Goal: Contribute content: Add original content to the website for others to see

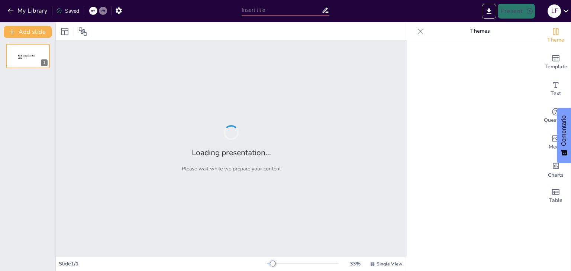
type input "Análisis de la Violencia de Género: Perspectivas sobre la Violencia contra el H…"
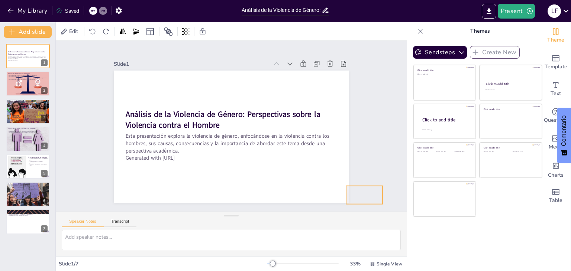
drag, startPoint x: 312, startPoint y: 191, endPoint x: 375, endPoint y: 177, distance: 64.6
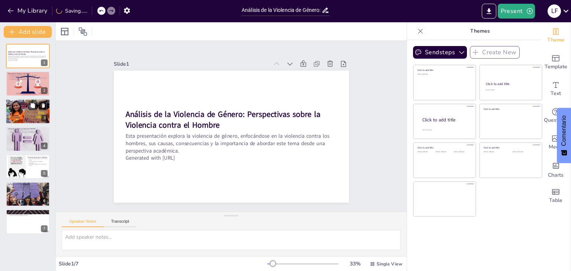
click at [27, 112] on div at bounding box center [28, 111] width 48 height 25
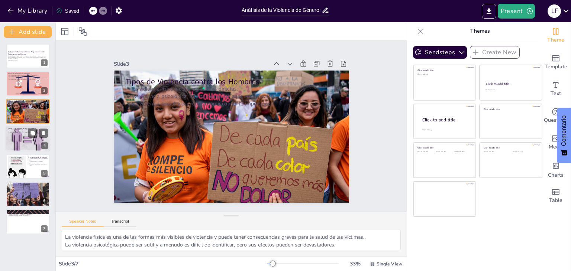
click at [30, 138] on div at bounding box center [28, 138] width 45 height 33
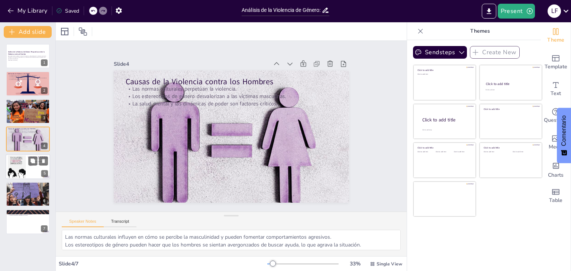
click at [23, 172] on div at bounding box center [17, 166] width 18 height 25
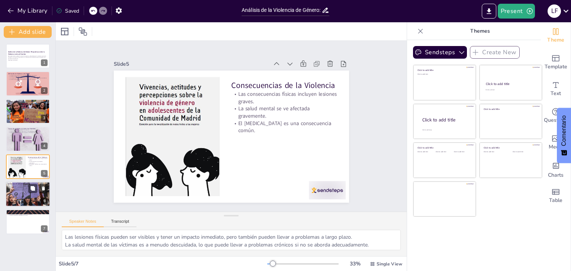
click at [39, 197] on div at bounding box center [28, 194] width 54 height 25
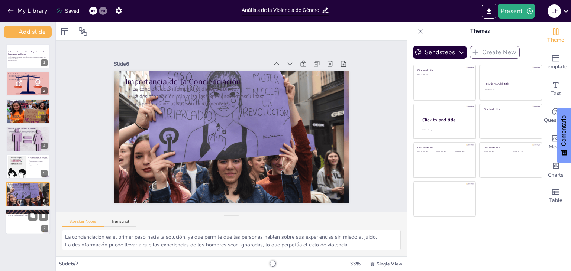
click at [20, 231] on div at bounding box center [28, 222] width 45 height 25
type textarea "La educación es una herramienta poderosa que puede cambiar actitudes y comporta…"
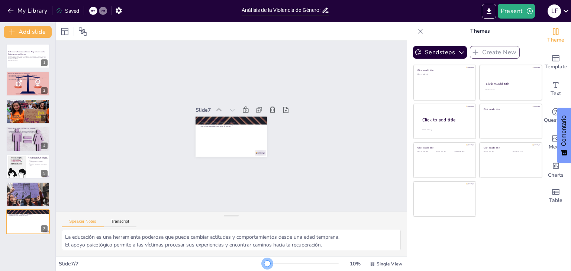
drag, startPoint x: 271, startPoint y: 265, endPoint x: 237, endPoint y: 222, distance: 54.0
click at [267, 259] on div "10 % Single View" at bounding box center [335, 264] width 136 height 12
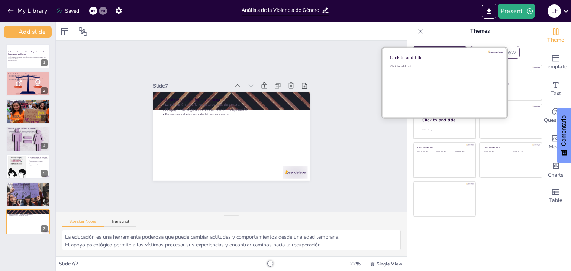
click at [437, 76] on div "Click to add text" at bounding box center [443, 87] width 106 height 46
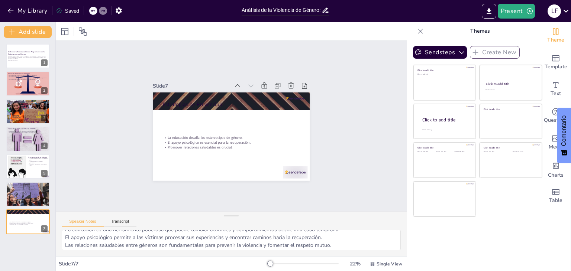
scroll to position [9, 0]
click at [370, 262] on icon at bounding box center [372, 264] width 5 height 5
click at [375, 242] on div "Vista de lista" at bounding box center [376, 247] width 42 height 15
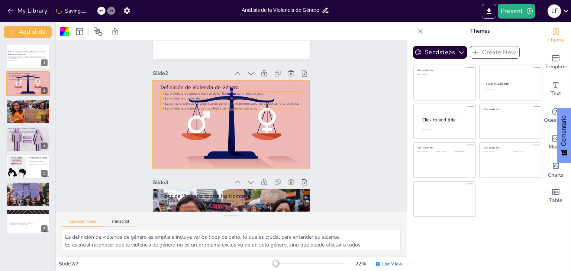
scroll to position [111, 0]
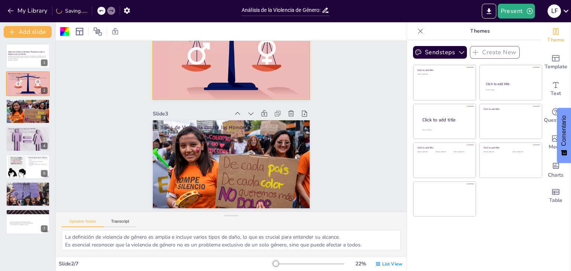
type textarea "La violencia física es una de las formas más visibles de violencia y puede tene…"
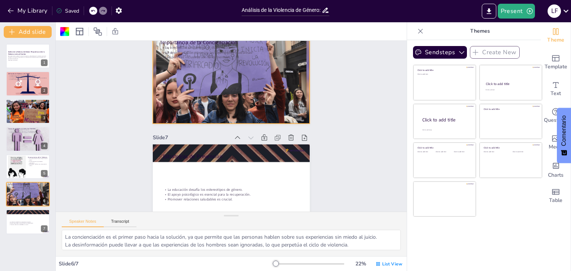
scroll to position [598, 0]
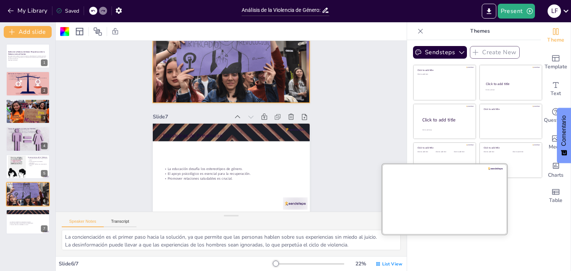
click at [467, 204] on div at bounding box center [444, 199] width 125 height 70
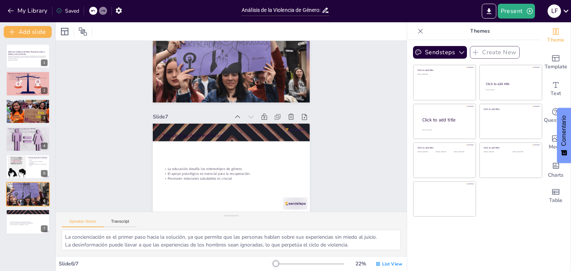
click at [509, 208] on div "Click to add title Click to add text Click to add title Click to add text Click…" at bounding box center [477, 141] width 129 height 152
click at [558, 170] on div "Charts" at bounding box center [556, 169] width 30 height 27
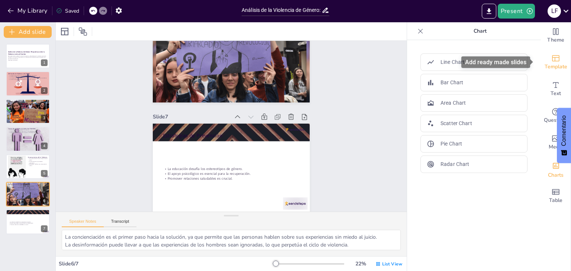
click at [553, 59] on icon "Add ready made slides" at bounding box center [555, 58] width 7 height 6
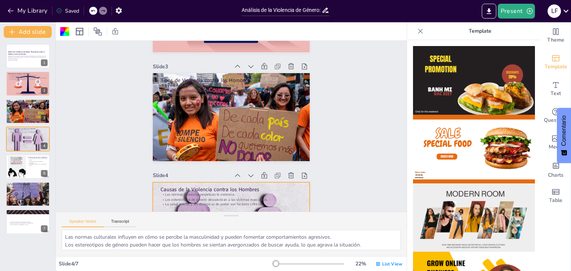
type textarea "La definición de violencia de género es amplia e incluye varios tipos de daño, …"
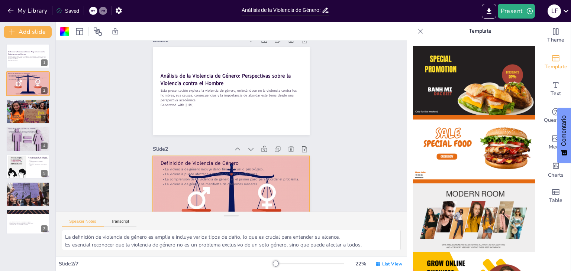
scroll to position [0, 0]
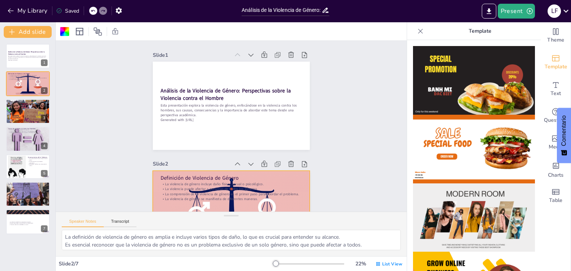
click at [428, 95] on img at bounding box center [474, 80] width 122 height 69
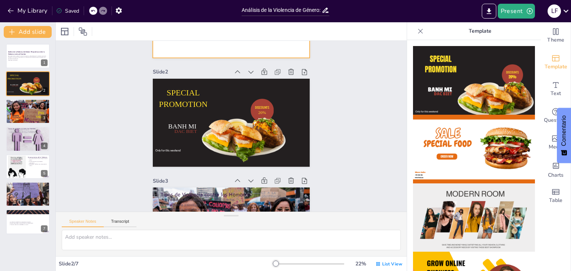
scroll to position [111, 0]
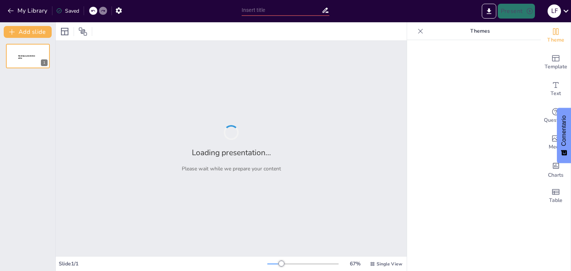
type input "Visibilizando la Violencia Masculina: Casos Reales y Necesidades de Intervenció…"
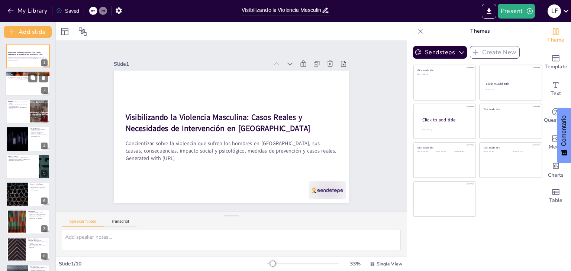
click at [25, 77] on p "La violencia se manifiesta en varias formas." at bounding box center [28, 77] width 40 height 1
type textarea "La invisibilidad de la violencia contra el hombre en [GEOGRAPHIC_DATA] es alarm…"
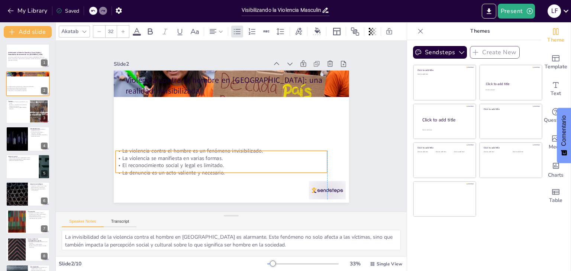
drag, startPoint x: 183, startPoint y: 103, endPoint x: 172, endPoint y: 151, distance: 49.5
click at [172, 159] on p "La violencia se manifiesta en varias formas." at bounding box center [217, 156] width 211 height 29
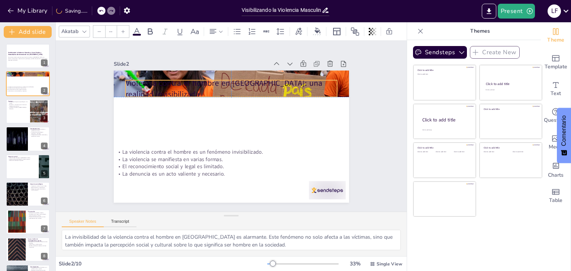
type input "48"
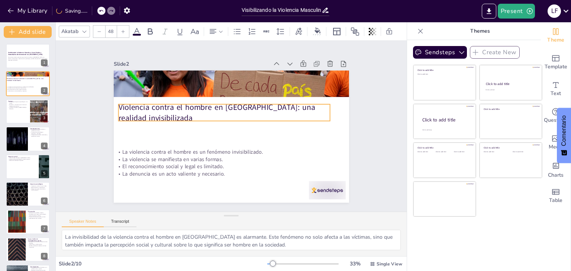
drag, startPoint x: 182, startPoint y: 81, endPoint x: 175, endPoint y: 109, distance: 28.0
click at [175, 109] on p "Violencia contra el hombre en [GEOGRAPHIC_DATA]: una realidad invisibilizada" at bounding box center [224, 113] width 212 height 22
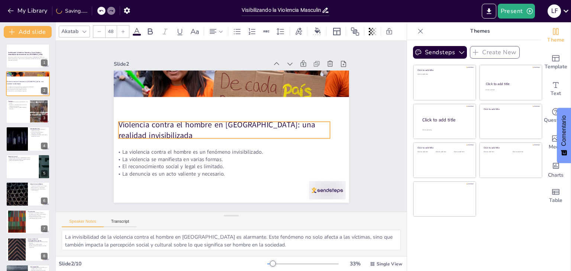
drag, startPoint x: 166, startPoint y: 106, endPoint x: 165, endPoint y: 127, distance: 20.9
click at [165, 127] on p "Violencia contra el hombre en [GEOGRAPHIC_DATA]: una realidad invisibilizada" at bounding box center [223, 129] width 213 height 44
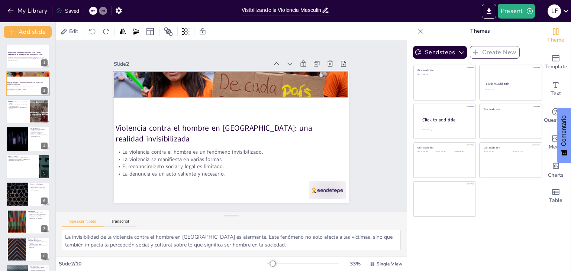
click at [180, 86] on div at bounding box center [234, 85] width 247 height 148
click at [27, 111] on div at bounding box center [28, 111] width 45 height 25
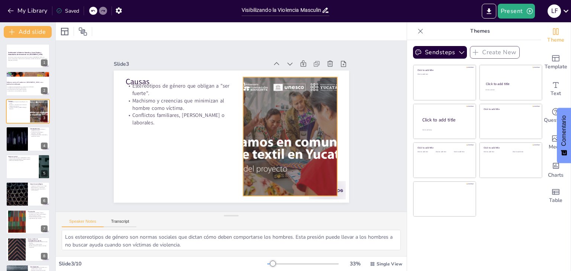
click at [279, 127] on div at bounding box center [289, 142] width 190 height 137
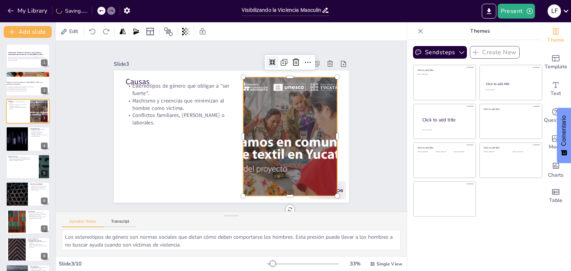
click at [272, 61] on div at bounding box center [278, 67] width 13 height 13
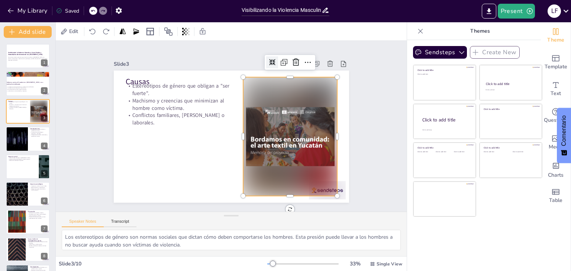
click at [266, 56] on div at bounding box center [272, 62] width 12 height 12
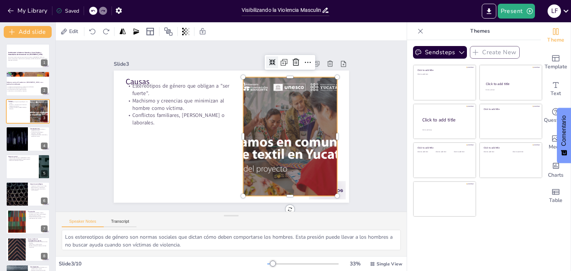
click at [266, 56] on div at bounding box center [272, 62] width 12 height 12
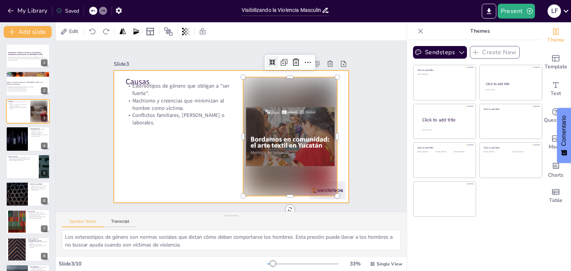
click at [216, 156] on div at bounding box center [230, 137] width 248 height 156
click at [272, 106] on div at bounding box center [289, 143] width 106 height 128
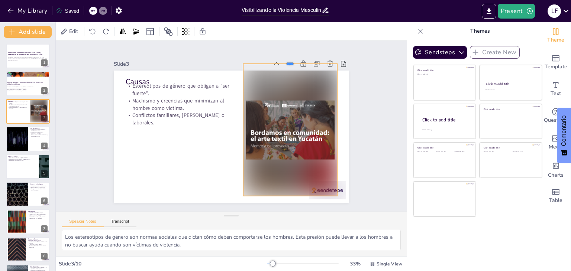
drag, startPoint x: 285, startPoint y: 73, endPoint x: 330, endPoint y: 67, distance: 45.1
click at [330, 67] on div "Slide 3 Causas Estereotipos de género que obligan a "ser fuerte". Machismo y cr…" at bounding box center [230, 131] width 249 height 168
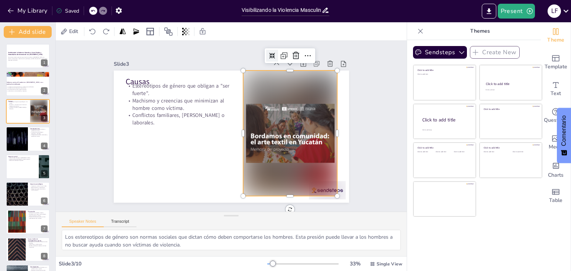
click at [278, 127] on div at bounding box center [290, 134] width 94 height 126
click at [267, 129] on div at bounding box center [289, 139] width 107 height 135
click at [273, 54] on div at bounding box center [279, 60] width 13 height 13
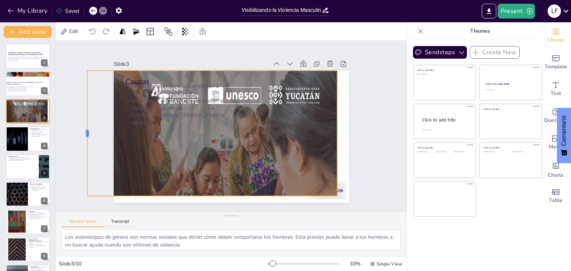
drag, startPoint x: 237, startPoint y: 129, endPoint x: 81, endPoint y: 127, distance: 155.7
click at [81, 127] on div at bounding box center [84, 118] width 19 height 126
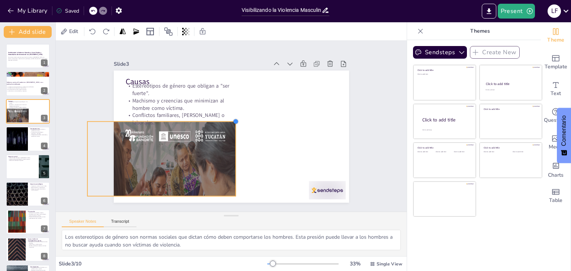
drag, startPoint x: 331, startPoint y: 67, endPoint x: 221, endPoint y: 158, distance: 142.0
click at [226, 153] on div "Causas Estereotipos de género que obligan a "ser fuerte". Machismo y creencias …" at bounding box center [230, 137] width 248 height 156
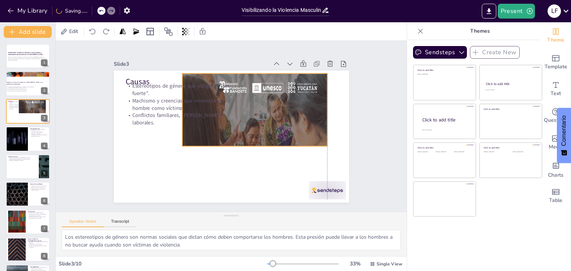
drag, startPoint x: 180, startPoint y: 163, endPoint x: 274, endPoint y: 113, distance: 106.1
click at [274, 113] on div at bounding box center [264, 162] width 189 height 186
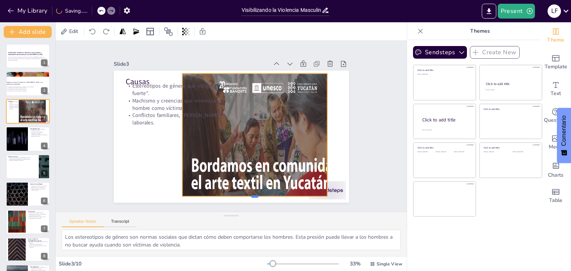
drag, startPoint x: 246, startPoint y: 156, endPoint x: 240, endPoint y: 193, distance: 37.3
click at [240, 193] on div at bounding box center [246, 201] width 145 height 21
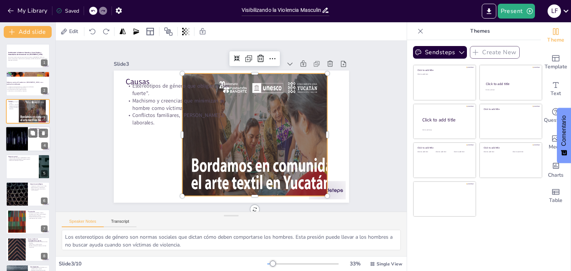
click at [25, 131] on div at bounding box center [16, 138] width 45 height 25
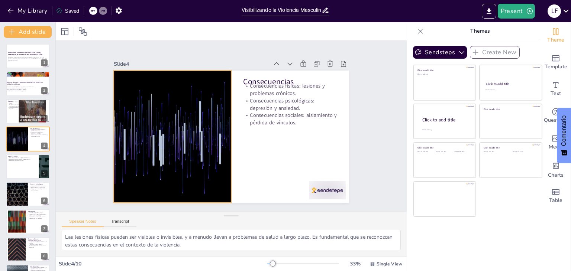
click at [174, 130] on div at bounding box center [172, 130] width 248 height 156
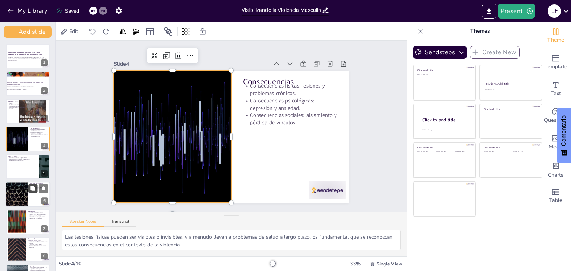
click at [31, 189] on icon at bounding box center [32, 188] width 4 height 4
type textarea "La vergüenza es un obstáculo importante que enfrentan los hombres al intentar d…"
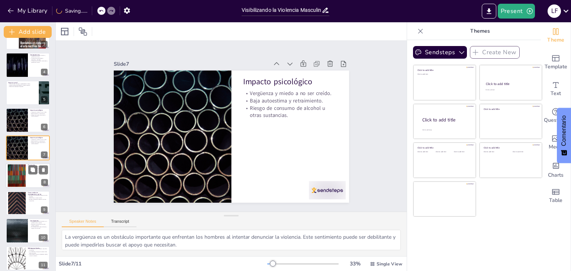
scroll to position [80, 0]
